Goal: Check status

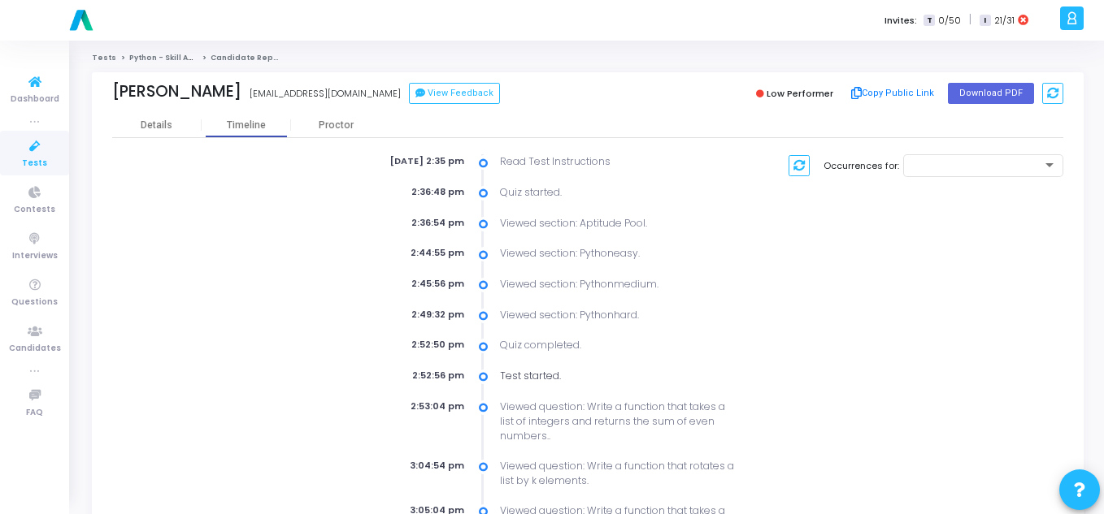
click at [33, 150] on icon at bounding box center [35, 147] width 34 height 20
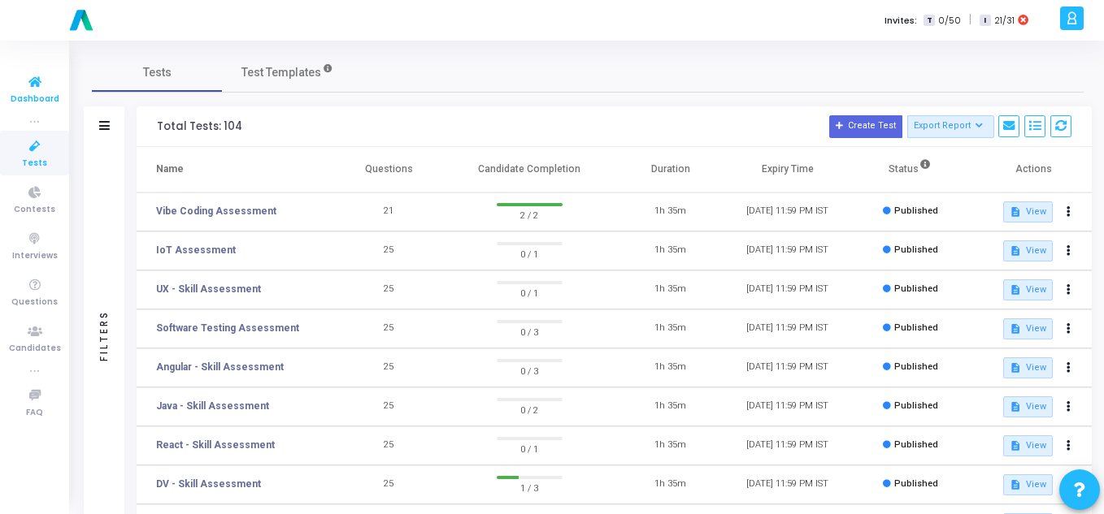
click at [39, 95] on span "Dashboard" at bounding box center [35, 100] width 49 height 14
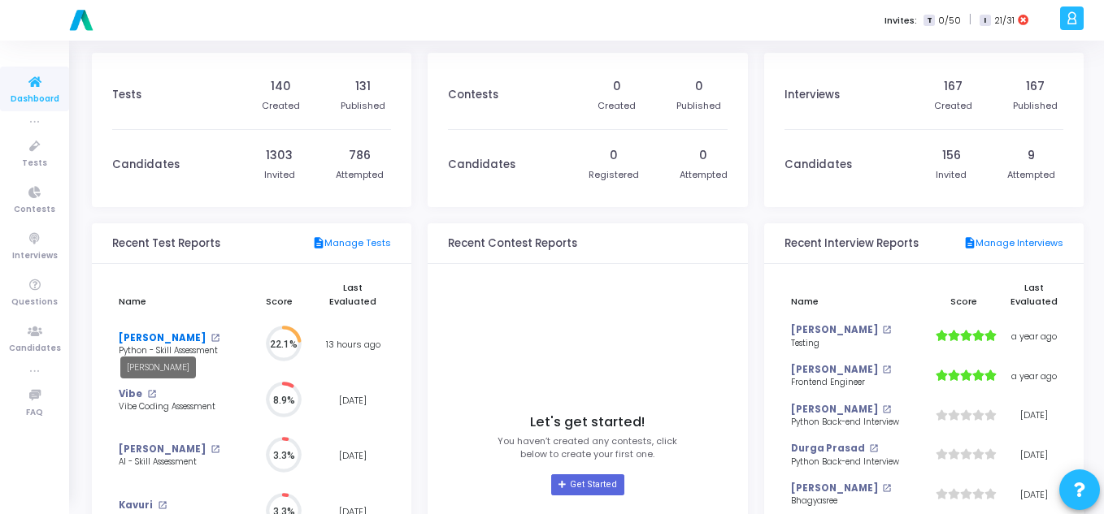
click at [193, 343] on link "[PERSON_NAME]" at bounding box center [162, 339] width 87 height 14
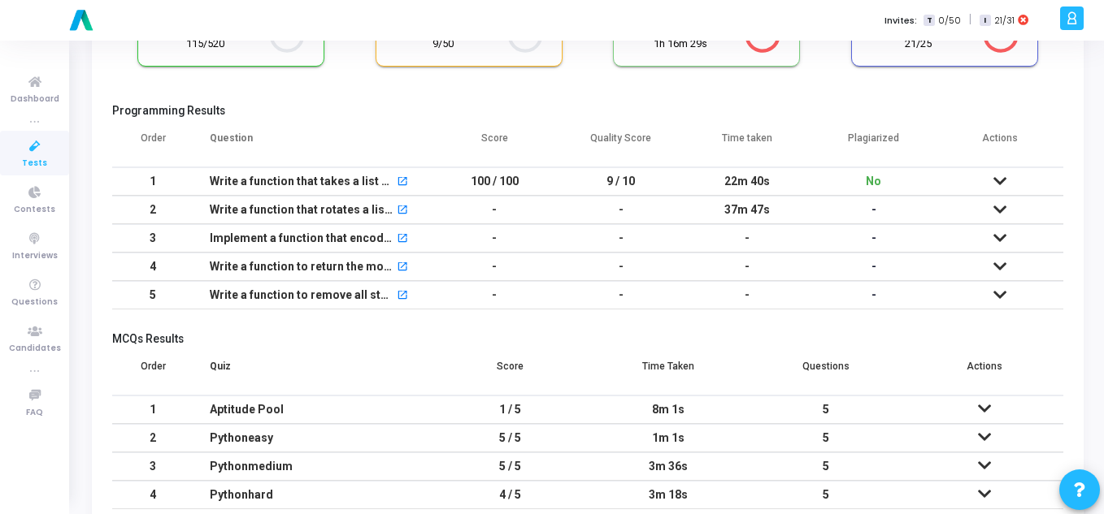
scroll to position [130, 0]
